Goal: Transaction & Acquisition: Purchase product/service

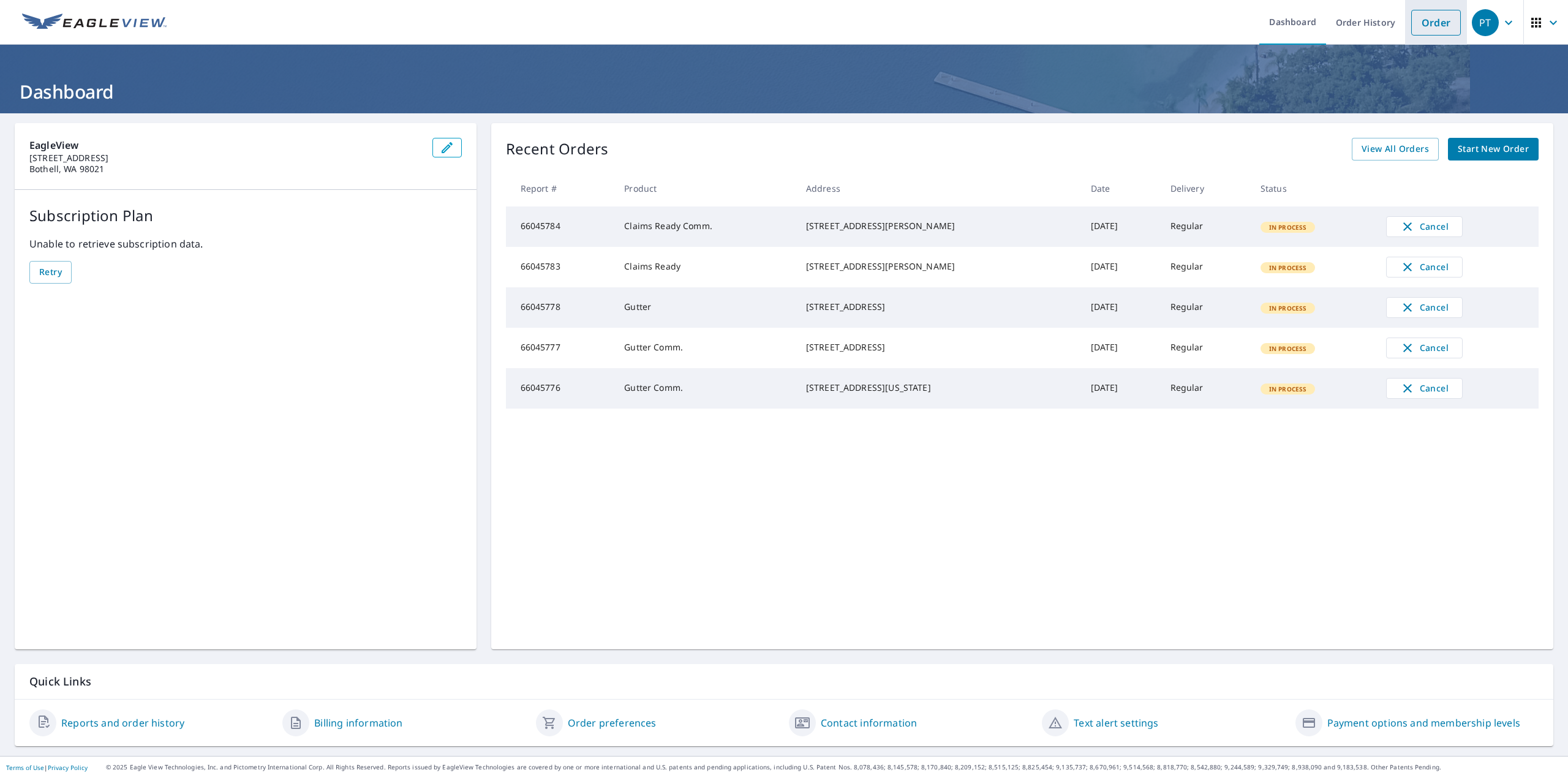
click at [1418, 20] on link "Order" at bounding box center [1436, 22] width 49 height 26
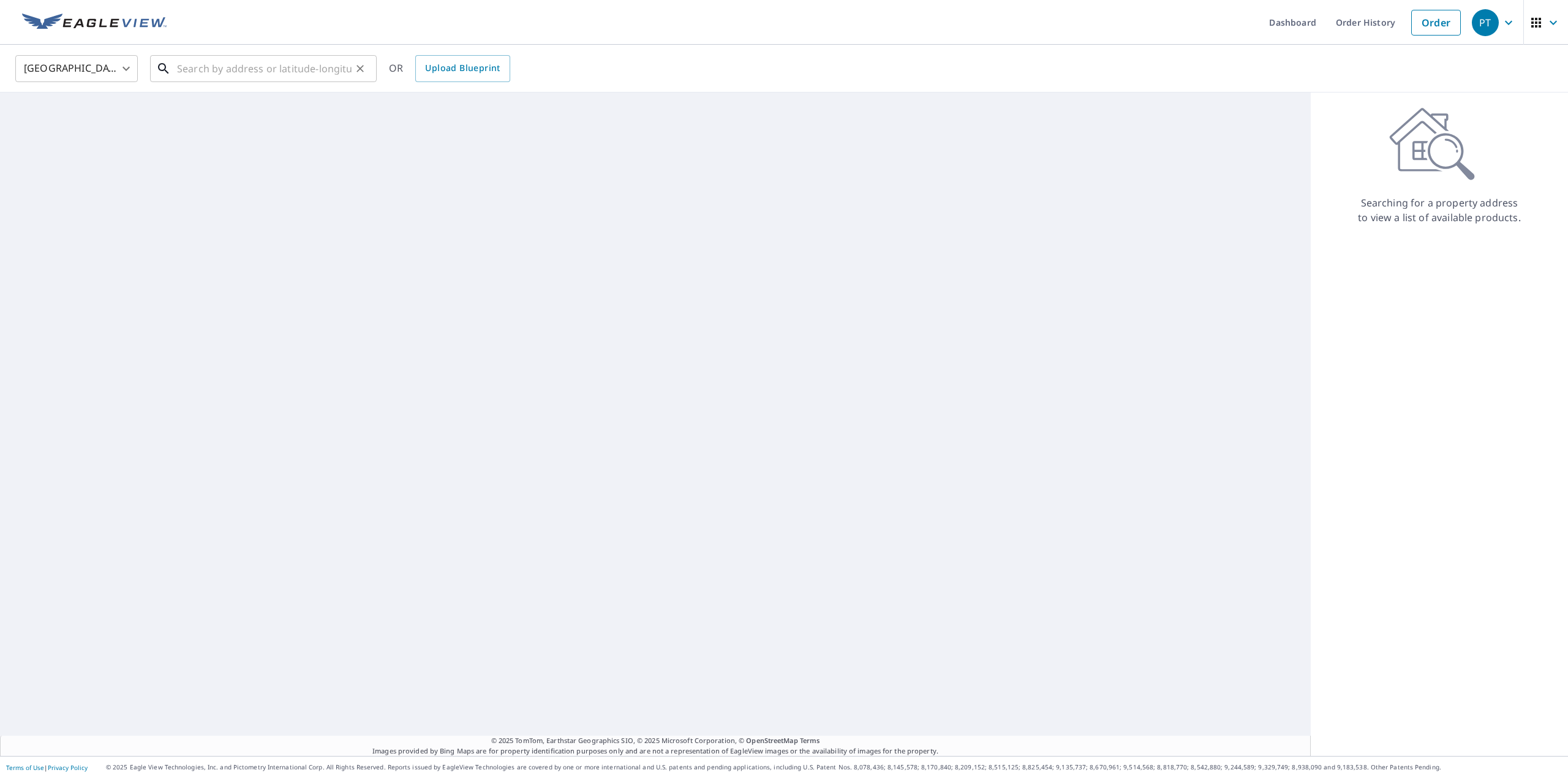
click at [297, 71] on input "text" at bounding box center [265, 68] width 175 height 34
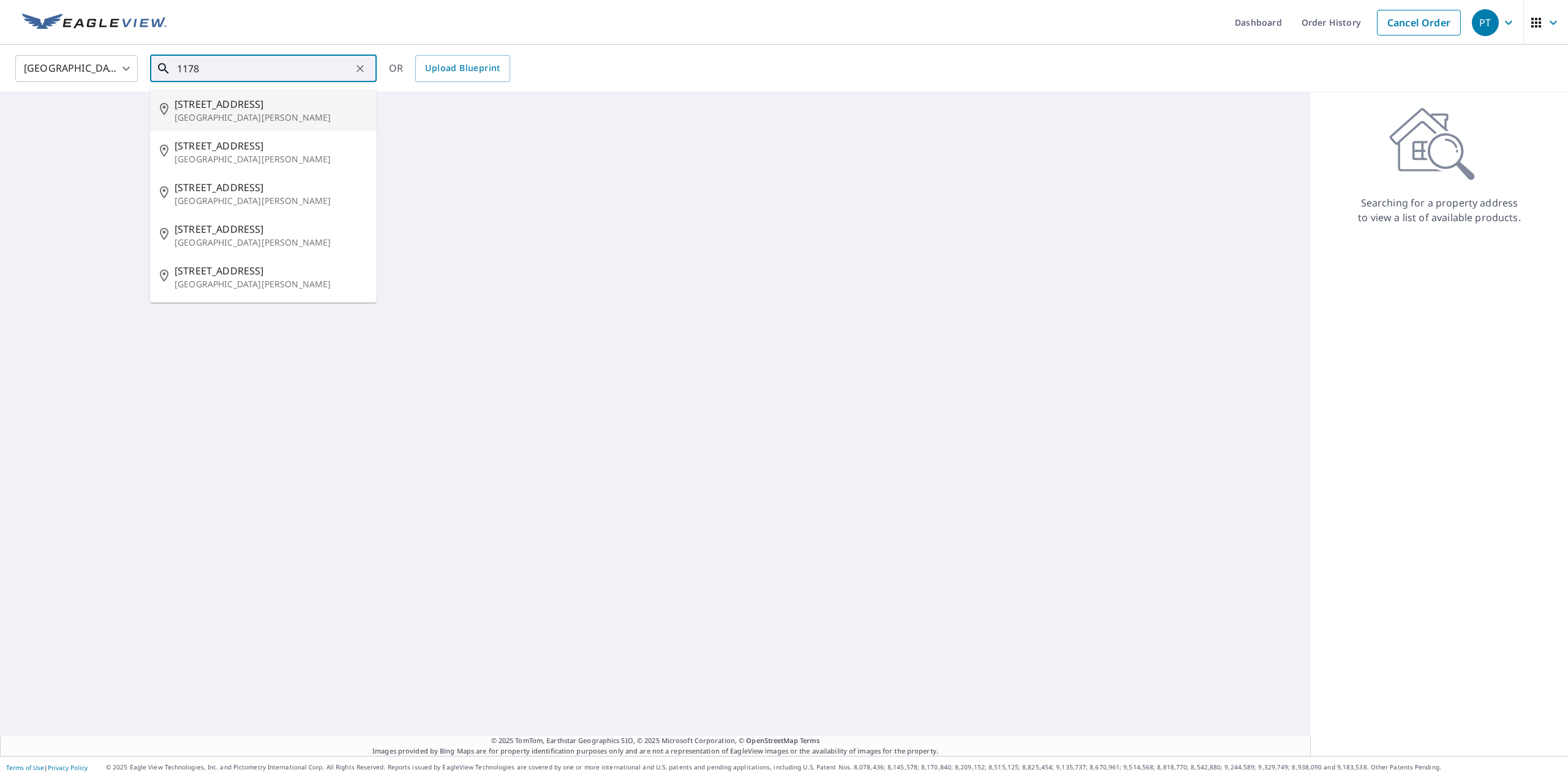
click at [214, 101] on span "[STREET_ADDRESS]" at bounding box center [271, 104] width 193 height 15
type input "[STREET_ADDRESS][PERSON_NAME]"
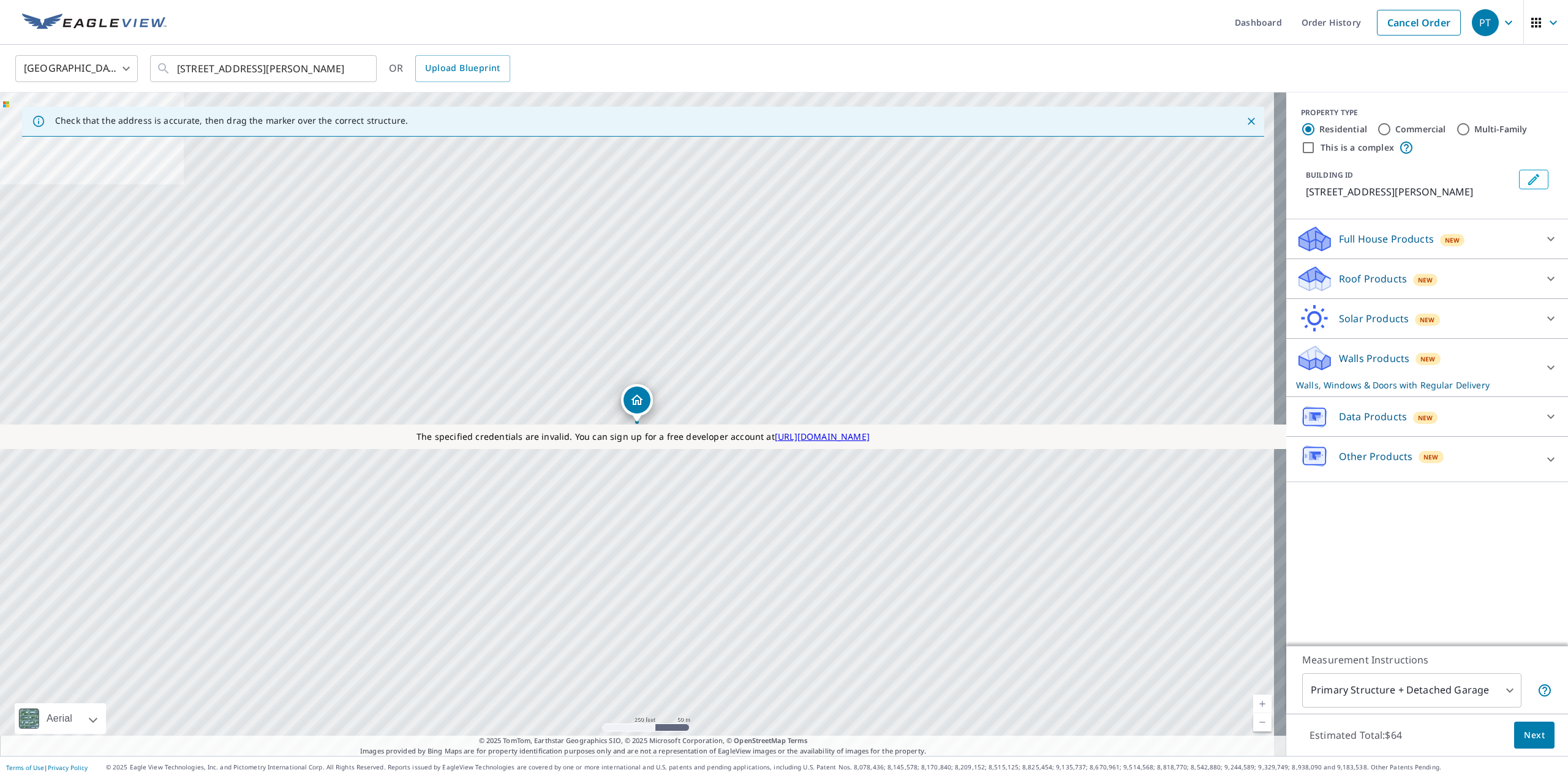
click at [1352, 281] on p "Roof Products" at bounding box center [1373, 279] width 68 height 15
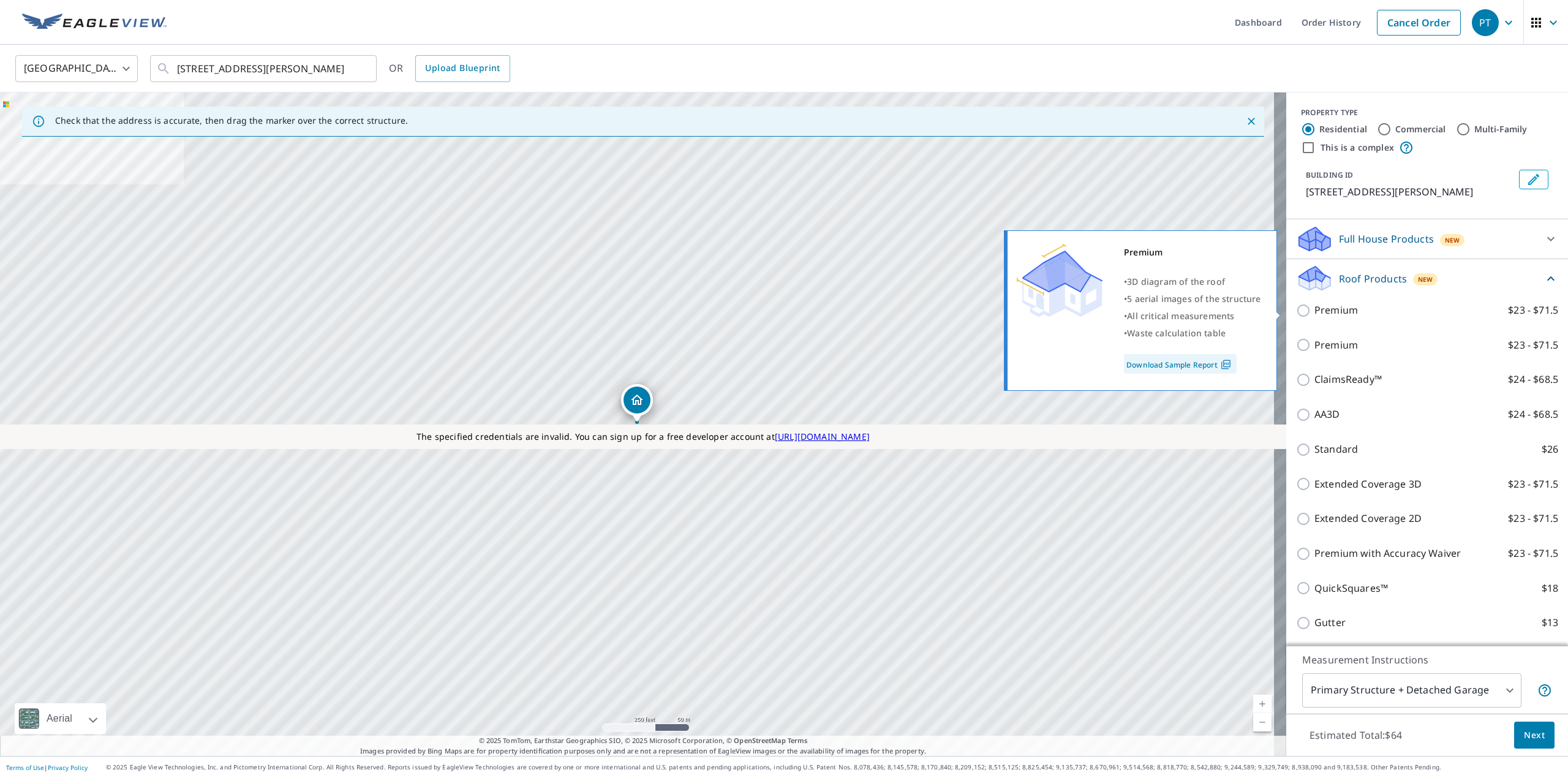
click at [1323, 316] on p "Premium" at bounding box center [1336, 310] width 44 height 15
click at [1314, 316] on input "Premium $23 - $71.5" at bounding box center [1305, 310] width 19 height 15
checkbox input "true"
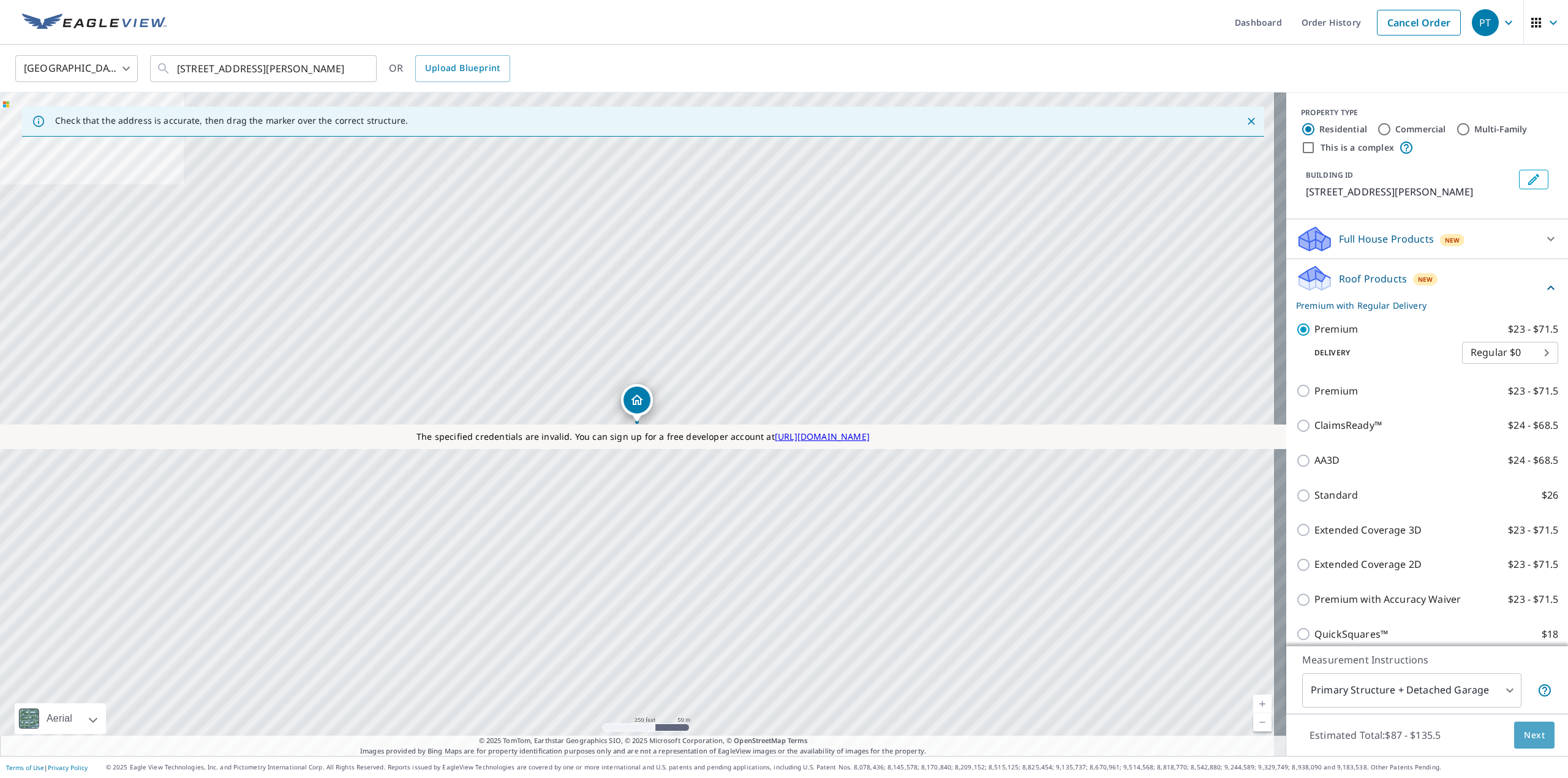
click at [1541, 728] on button "Next" at bounding box center [1534, 735] width 40 height 28
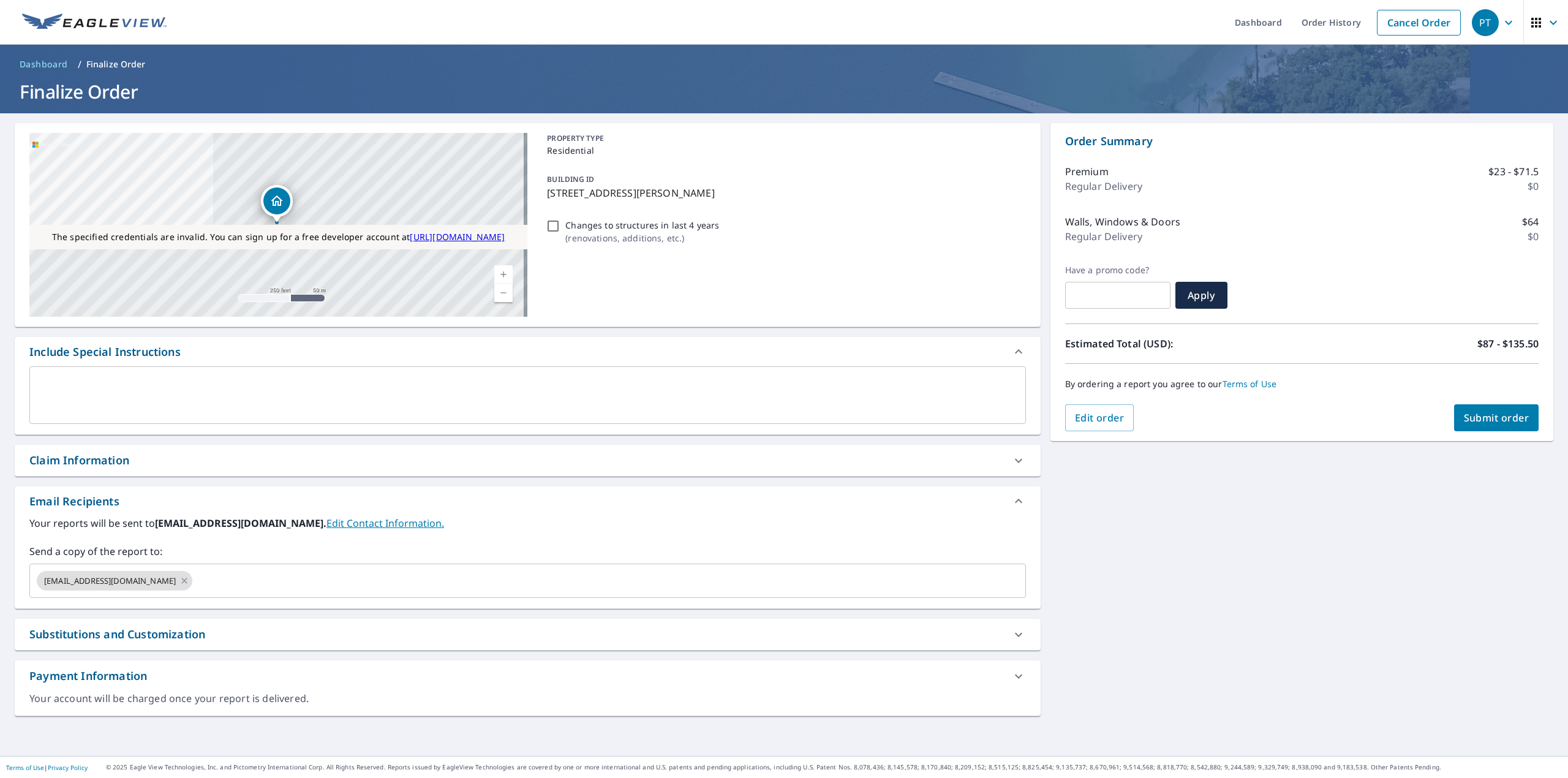
click at [1477, 415] on span "Submit order" at bounding box center [1497, 417] width 65 height 13
checkbox input "true"
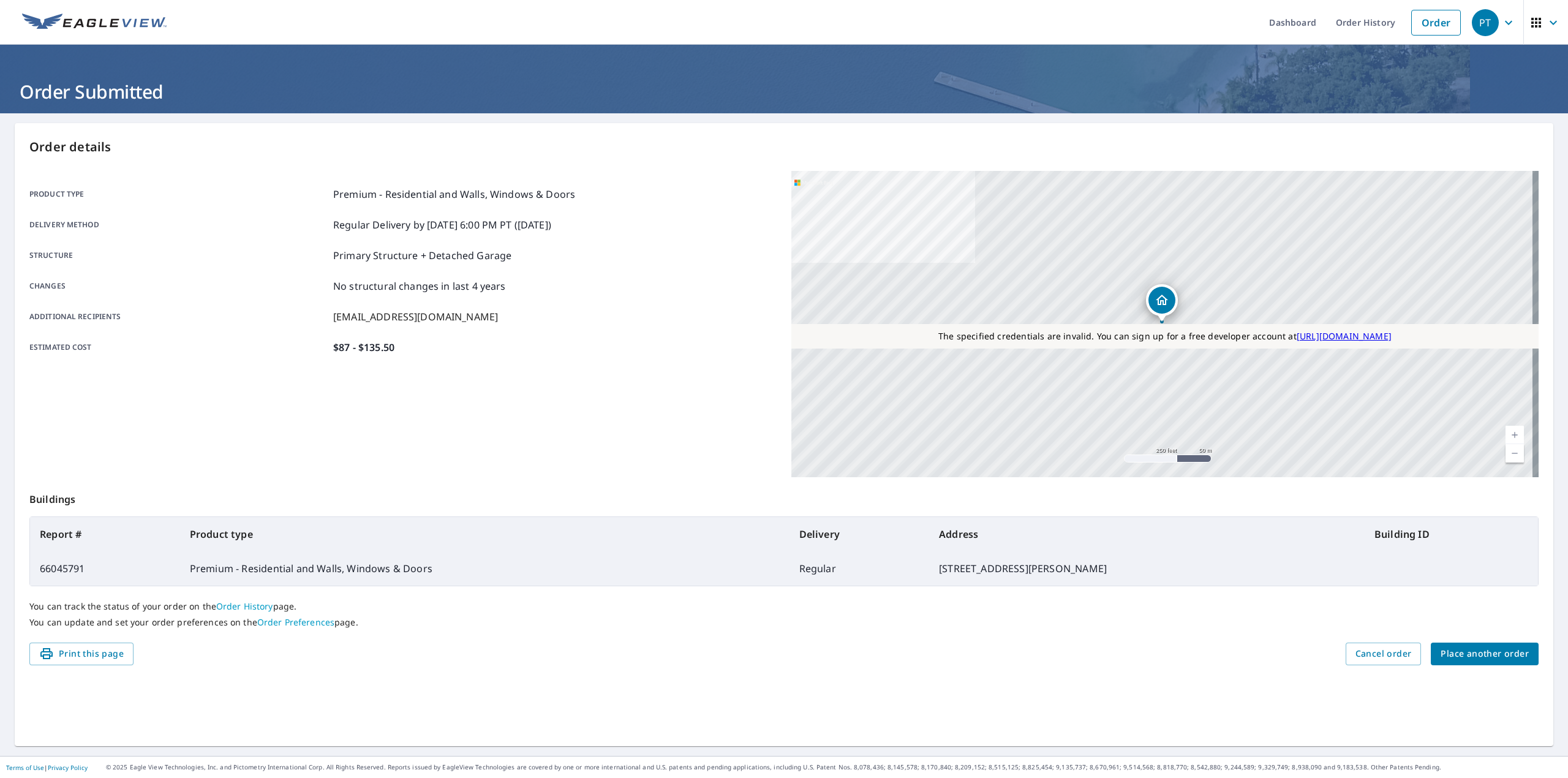
click at [62, 566] on td "66045791" at bounding box center [105, 568] width 150 height 34
copy td "66045791"
